Goal: Check status

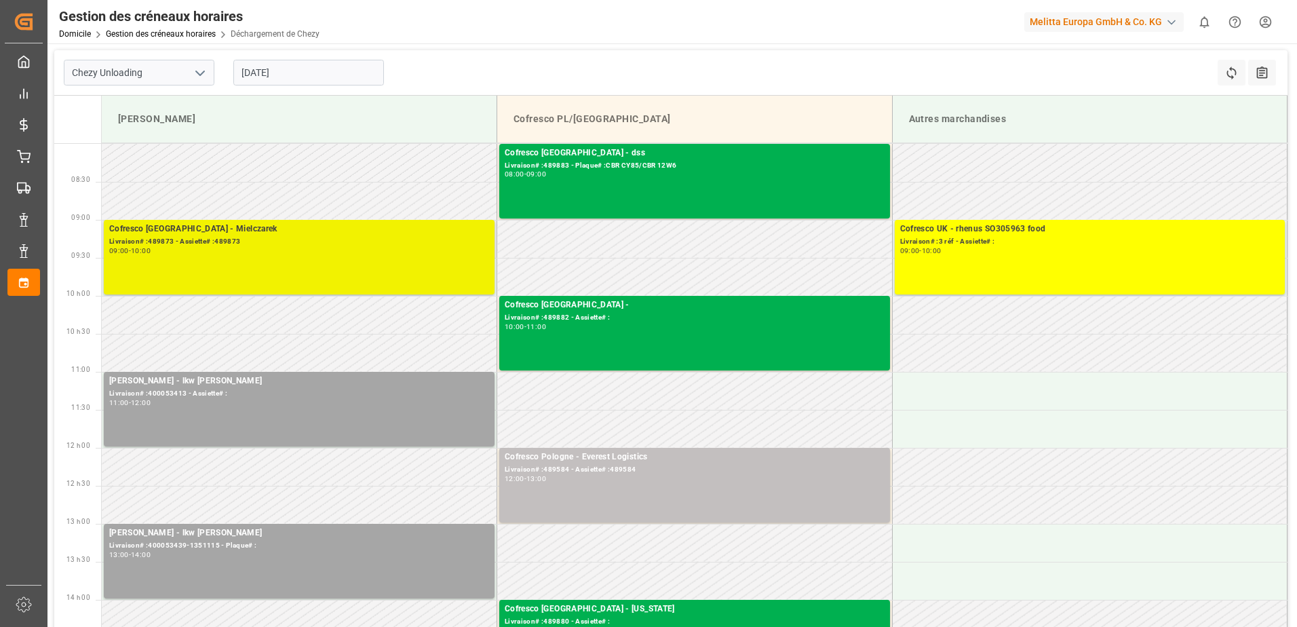
click at [207, 237] on div "Livraison# :489873 - Assiette# :489873" at bounding box center [299, 242] width 380 height 12
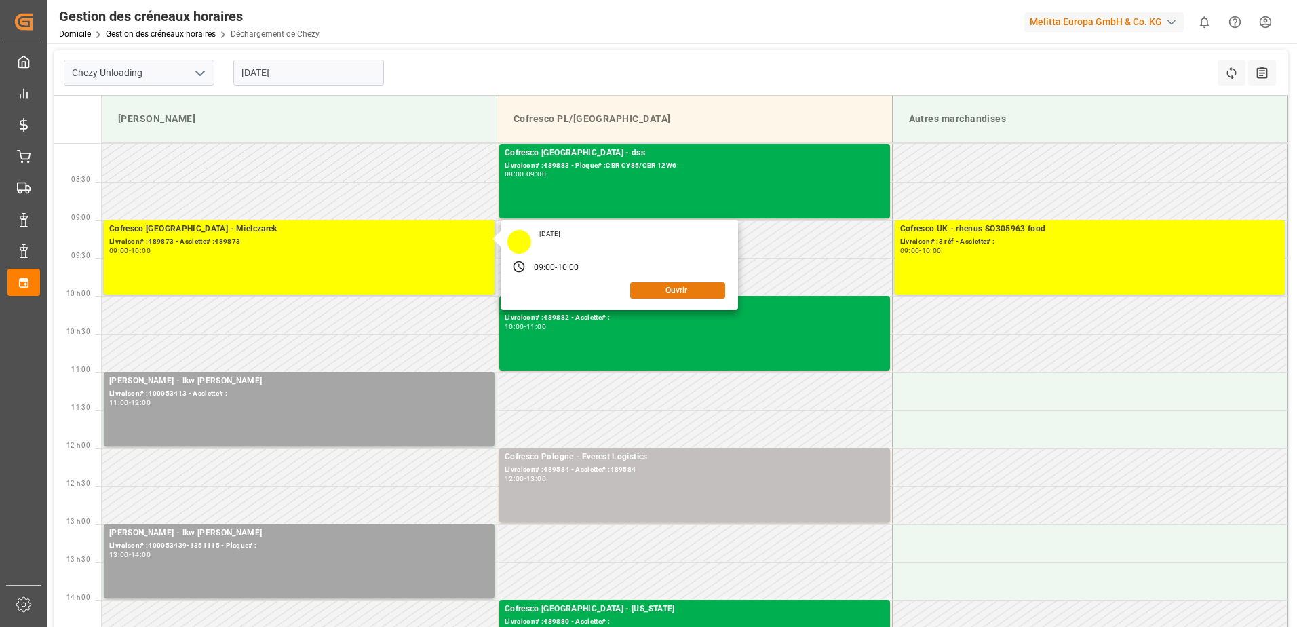
click at [680, 287] on button "Ouvrir" at bounding box center [677, 290] width 95 height 16
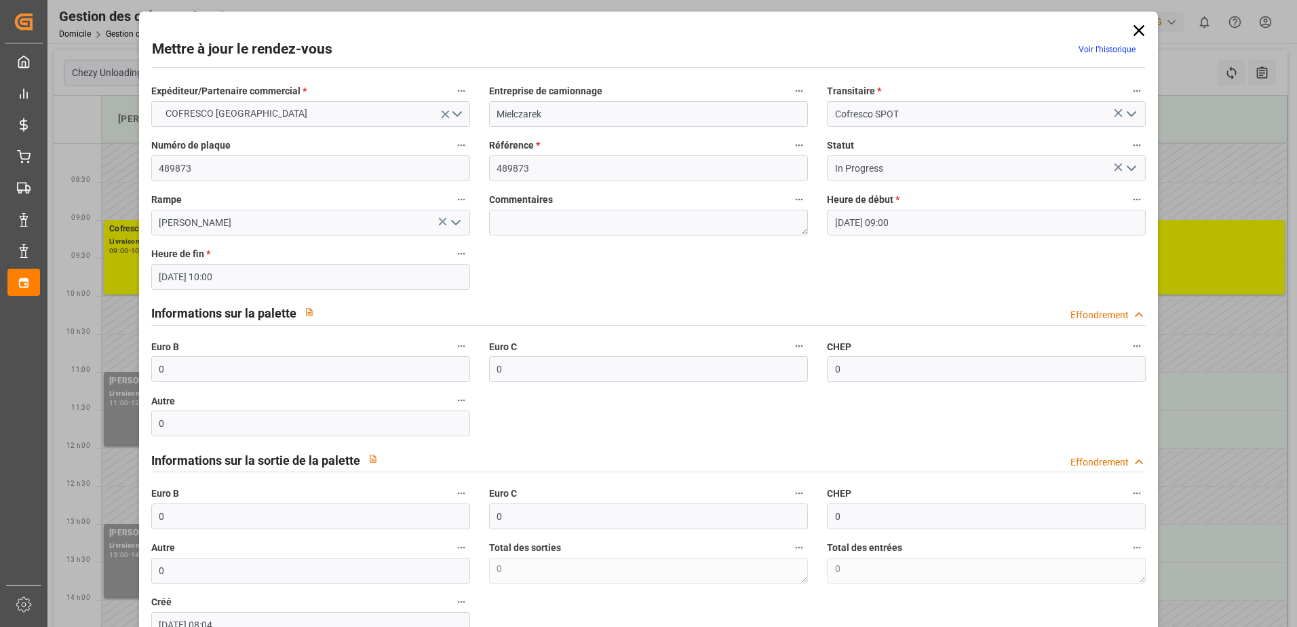
click at [1132, 166] on icon "Ouvrir le menu" at bounding box center [1131, 168] width 16 height 16
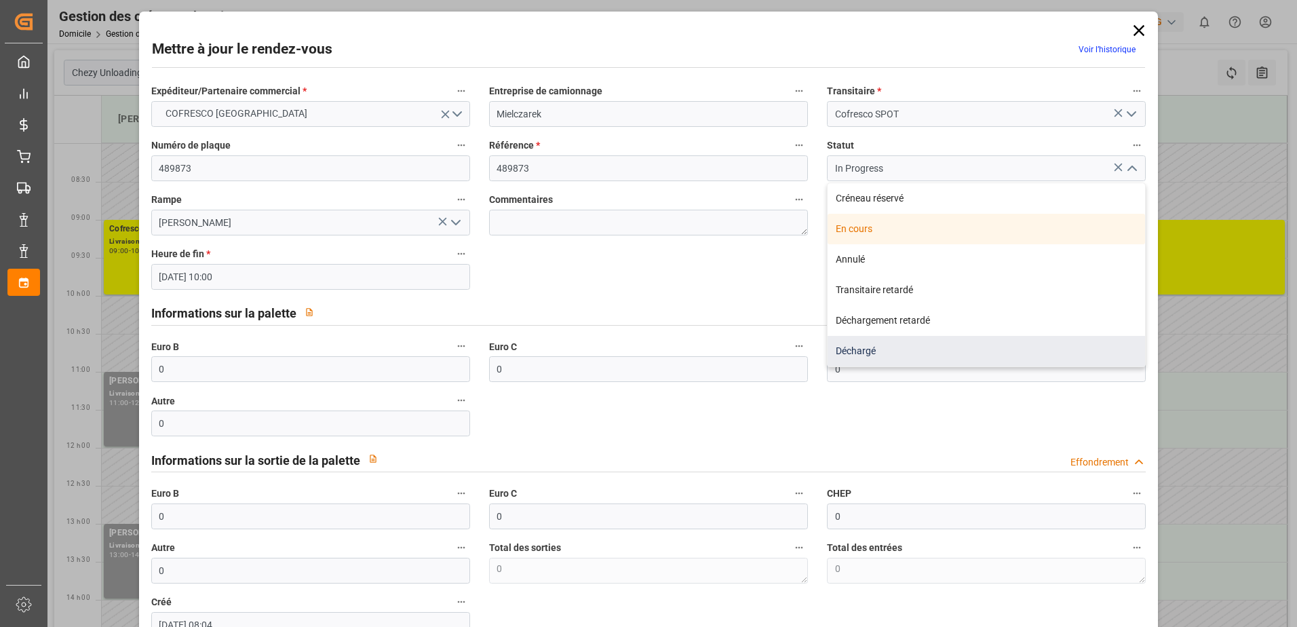
click at [922, 344] on div "Déchargé" at bounding box center [985, 351] width 317 height 31
type input "Unloaded"
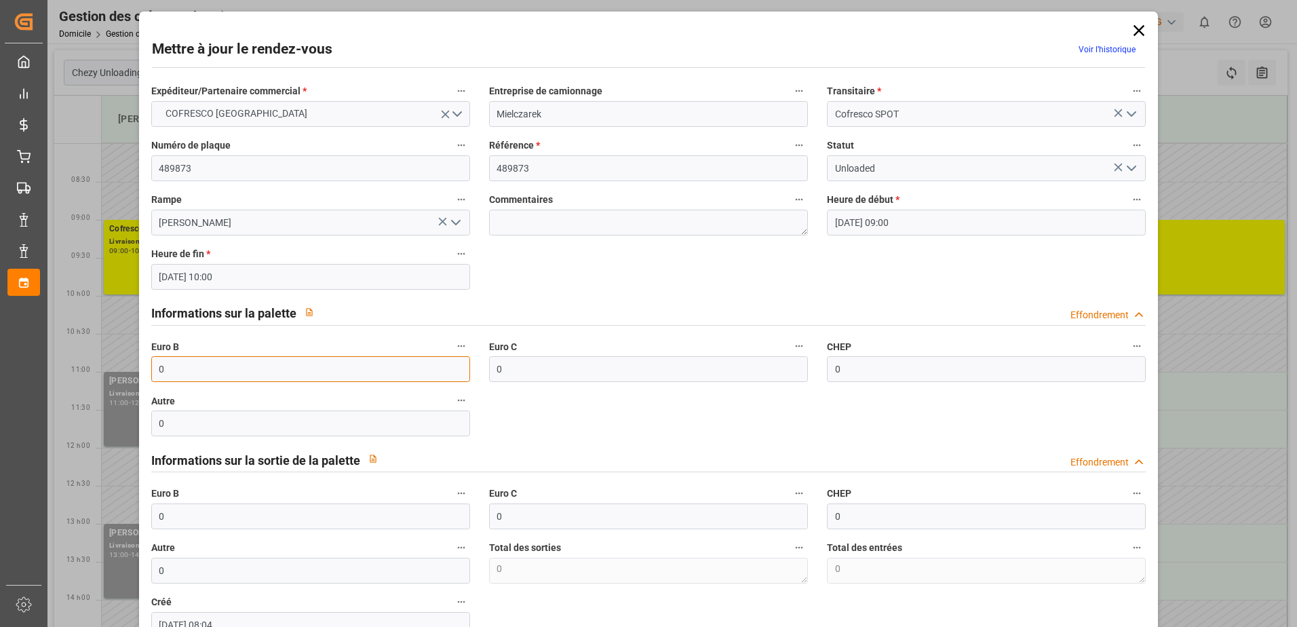
click at [211, 364] on input "0" at bounding box center [310, 369] width 319 height 26
type input "33"
